Goal: Information Seeking & Learning: Understand process/instructions

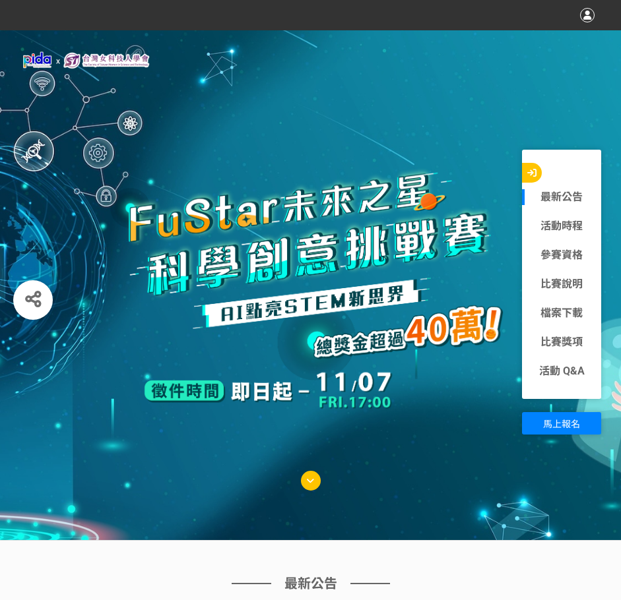
click at [565, 199] on link "最新公告" at bounding box center [561, 197] width 79 height 16
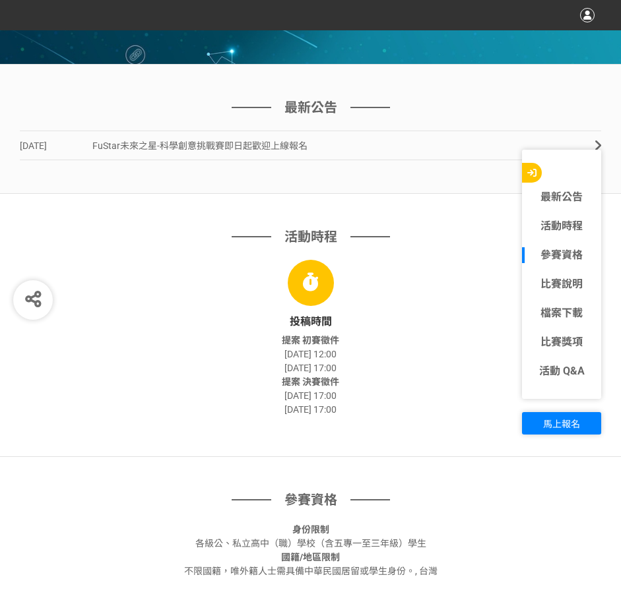
scroll to position [478, 0]
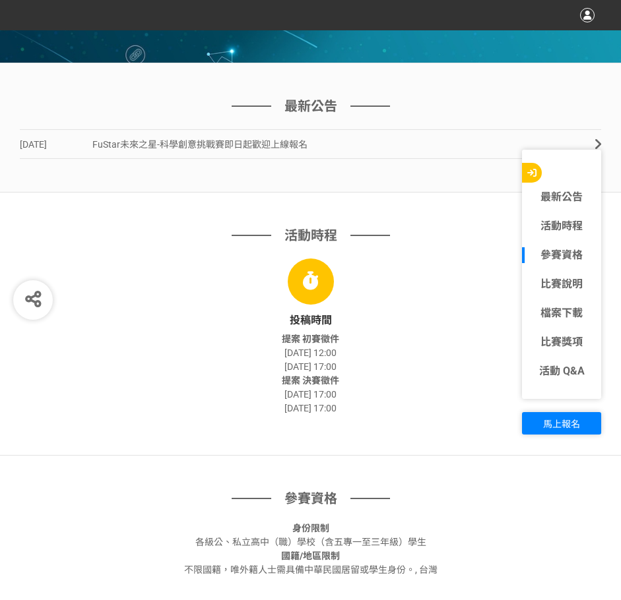
click at [543, 253] on link "參賽資格" at bounding box center [561, 255] width 79 height 16
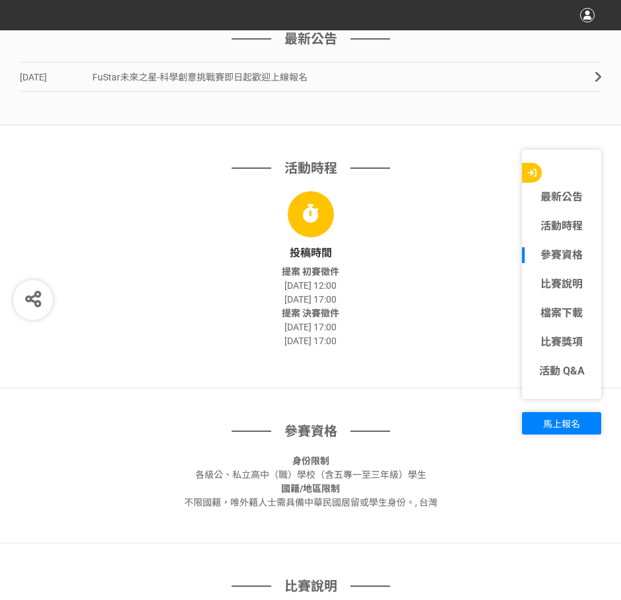
scroll to position [870, 0]
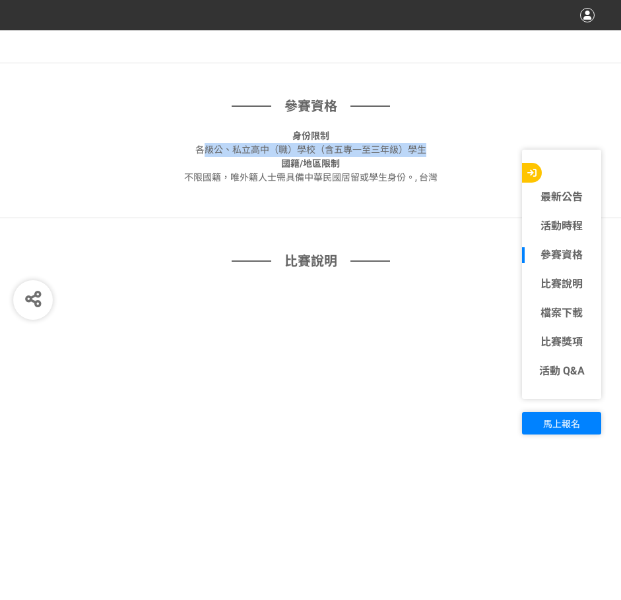
drag, startPoint x: 218, startPoint y: 150, endPoint x: 430, endPoint y: 145, distance: 212.5
click at [430, 145] on div "身份限制 各級公、私立高中（職）學校（含五專一至三年級）學生" at bounding box center [310, 143] width 581 height 28
click at [148, 195] on div "參賽資格 身份限制 各級公、私立高中（職）學校（含五專一至三年級）學生 國籍/地區限制 不限國籍，唯[DEMOGRAPHIC_DATA]需具備中華民國居留或學…" at bounding box center [310, 140] width 621 height 155
click at [567, 282] on link "比賽說明" at bounding box center [561, 284] width 79 height 16
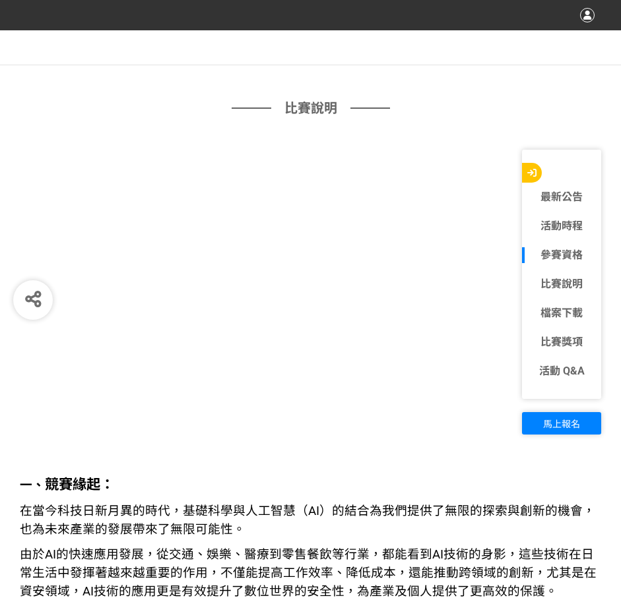
scroll to position [1025, 0]
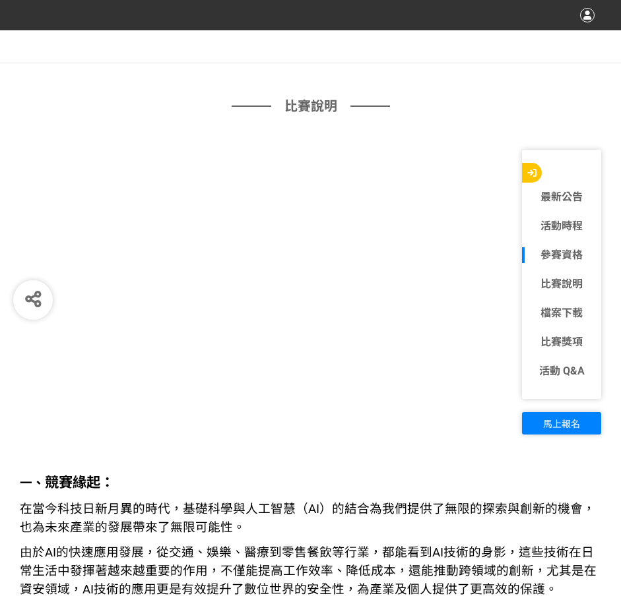
drag, startPoint x: 531, startPoint y: 82, endPoint x: 510, endPoint y: 100, distance: 27.6
click at [513, 102] on div "比賽說明" at bounding box center [310, 112] width 581 height 33
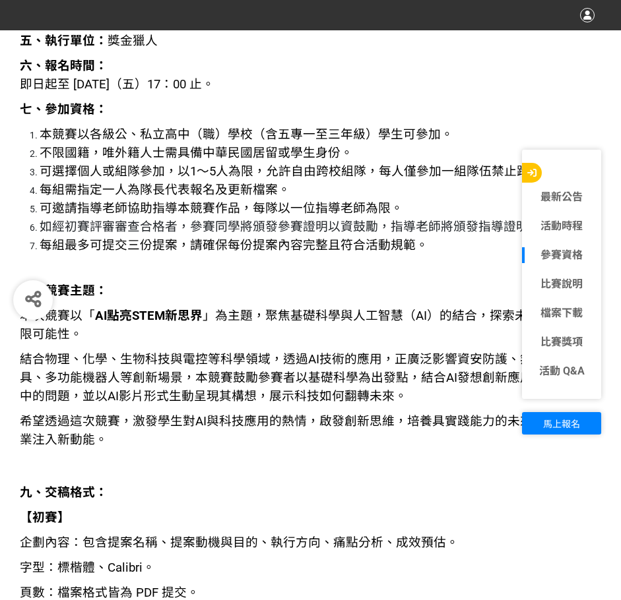
scroll to position [1751, 0]
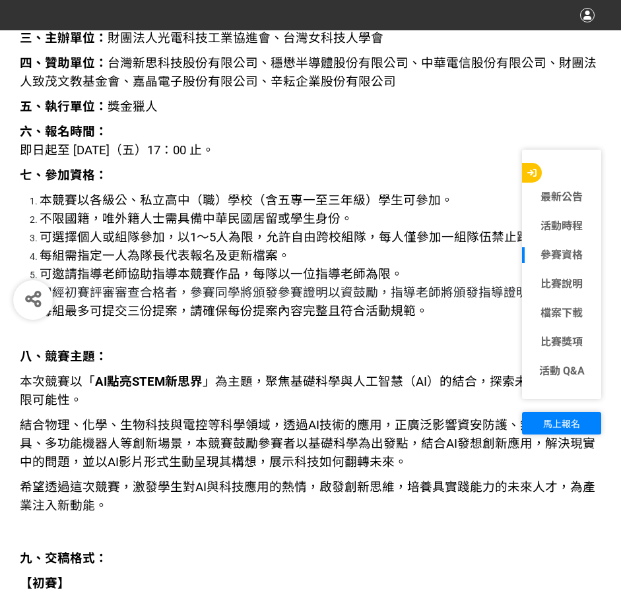
click at [474, 98] on p "五、執行單位： 獎金獵人" at bounding box center [310, 107] width 581 height 18
drag, startPoint x: 524, startPoint y: 112, endPoint x: 523, endPoint y: 106, distance: 6.7
click at [523, 109] on p "五、執行單位： 獎金獵人" at bounding box center [310, 107] width 581 height 18
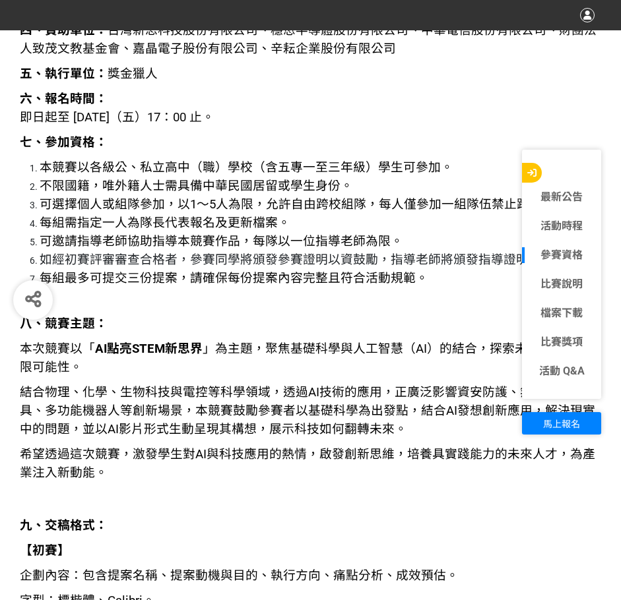
scroll to position [1817, 0]
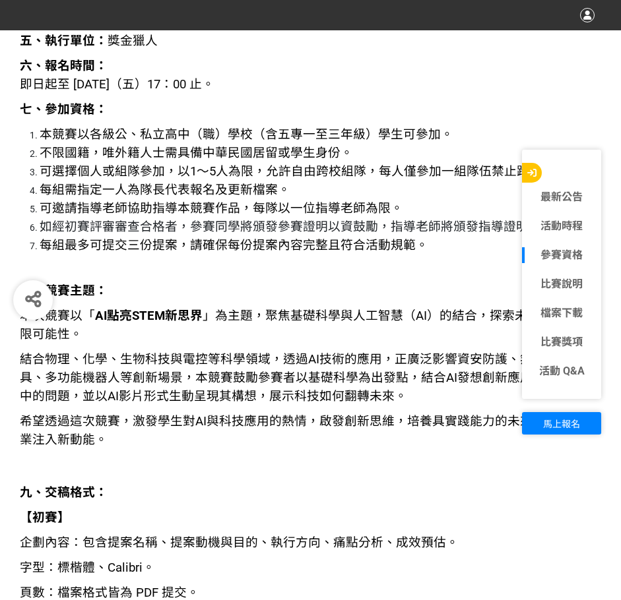
click at [429, 101] on p "七、參加資格：" at bounding box center [310, 109] width 581 height 18
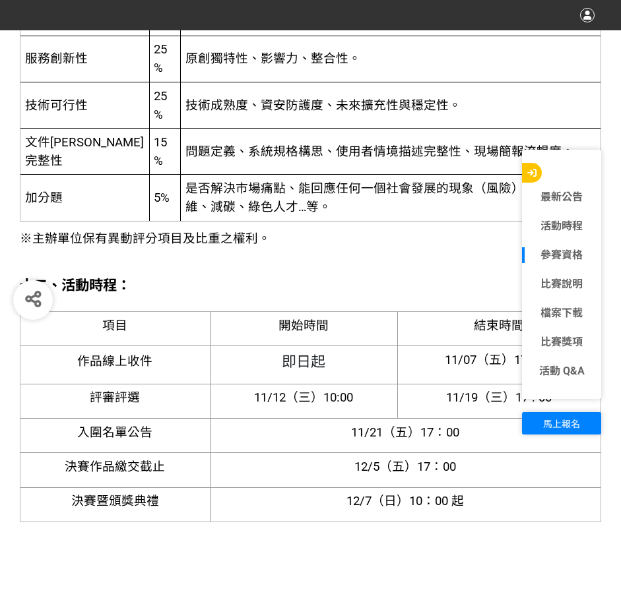
scroll to position [3365, 0]
